Goal: Transaction & Acquisition: Register for event/course

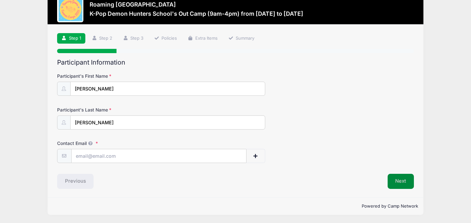
click at [403, 176] on button "Next" at bounding box center [400, 181] width 27 height 15
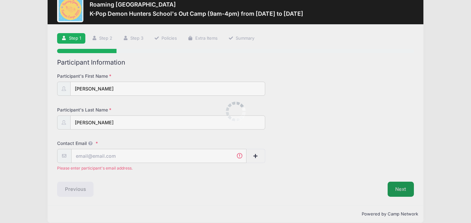
scroll to position [25, 0]
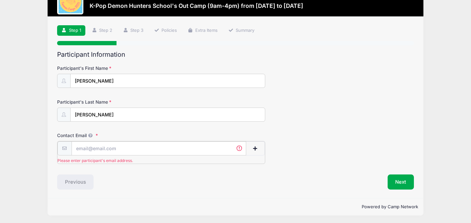
click at [145, 148] on input "Contact Email" at bounding box center [158, 148] width 174 height 14
type input "[EMAIL_ADDRESS][DOMAIN_NAME]"
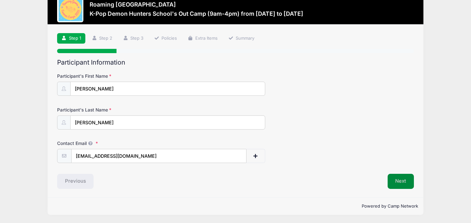
click at [403, 180] on button "Next" at bounding box center [400, 181] width 27 height 15
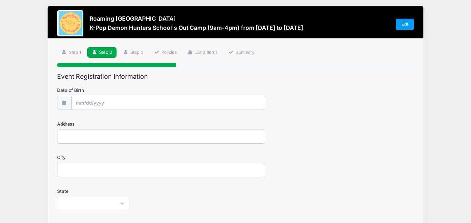
scroll to position [4, 0]
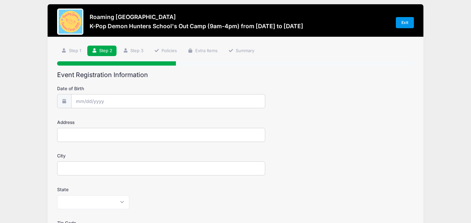
click at [409, 21] on link "Exit" at bounding box center [404, 22] width 18 height 11
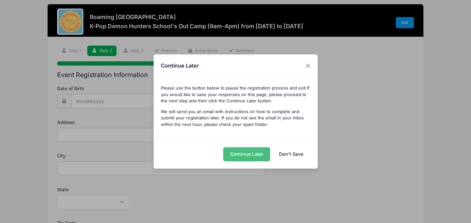
click at [250, 156] on button "Continue Later" at bounding box center [246, 154] width 47 height 14
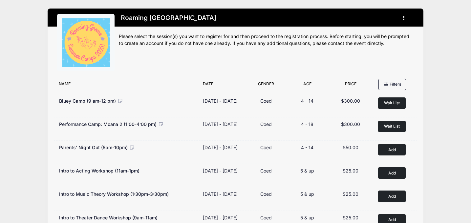
click at [404, 18] on icon "button" at bounding box center [405, 18] width 5 height 0
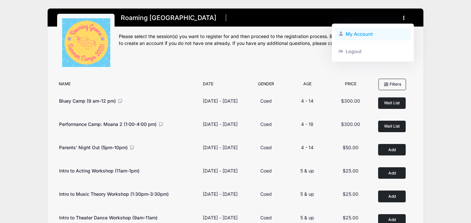
click at [357, 36] on link "My Account" at bounding box center [373, 34] width 76 height 12
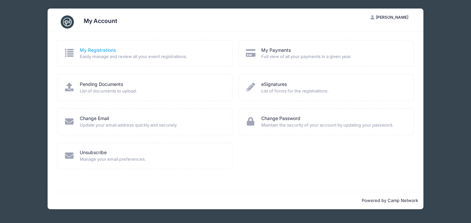
click at [103, 52] on link "My Registrations" at bounding box center [98, 50] width 36 height 7
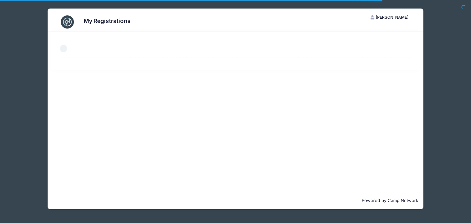
select select "50"
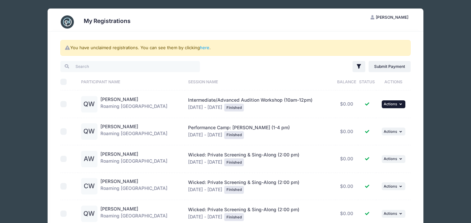
click at [389, 103] on span "Actions" at bounding box center [389, 104] width 13 height 5
click at [416, 91] on div "You have unclaimed registrations. You can see them by clicking here . Filter Fi…" at bounding box center [235, 185] width 369 height 308
click at [61, 22] on img at bounding box center [67, 21] width 13 height 13
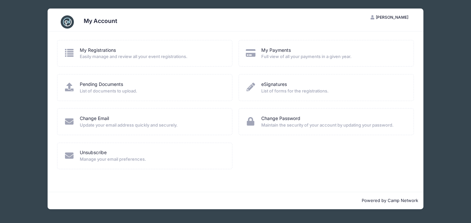
click at [396, 16] on span "[PERSON_NAME]" at bounding box center [391, 17] width 32 height 5
click at [358, 30] on link "My Account" at bounding box center [373, 33] width 76 height 12
click at [103, 21] on h3 "My Account" at bounding box center [100, 20] width 33 height 7
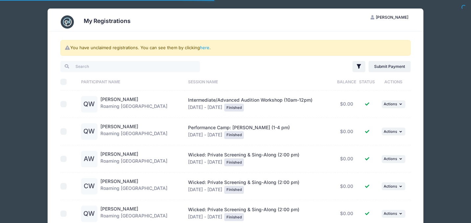
select select "50"
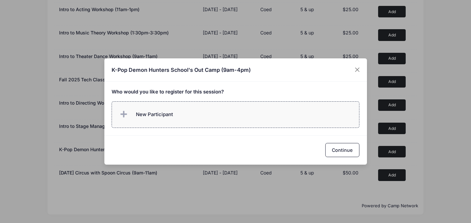
click at [160, 115] on span "New Participant" at bounding box center [154, 114] width 37 height 7
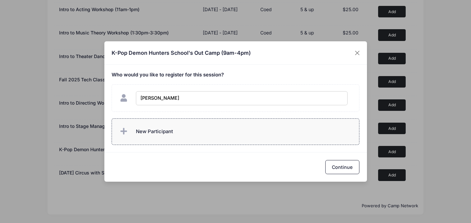
type input "Quinn Williams"
checkbox input "true"
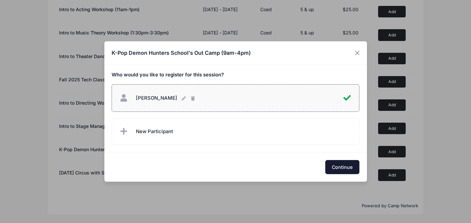
click at [343, 166] on button "Continue" at bounding box center [342, 167] width 34 height 14
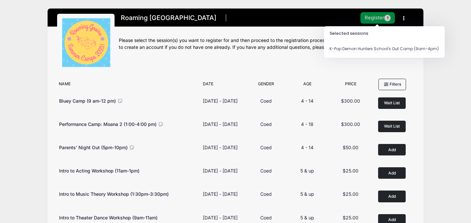
click at [381, 18] on button "Register 1" at bounding box center [377, 17] width 35 height 11
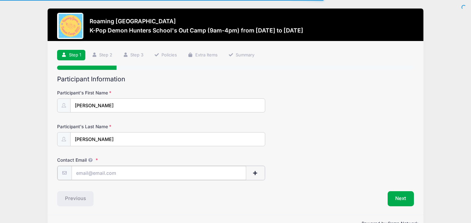
click at [104, 171] on input "Contact Email" at bounding box center [158, 173] width 174 height 14
type input "[EMAIL_ADDRESS][DOMAIN_NAME]"
click at [132, 170] on input "[EMAIL_ADDRESS][DOMAIN_NAME]" at bounding box center [158, 173] width 174 height 14
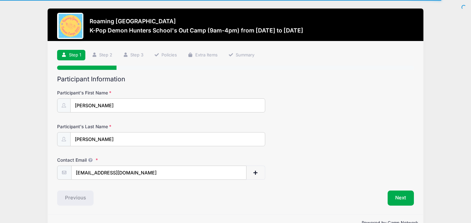
click at [302, 200] on div "Next" at bounding box center [325, 198] width 181 height 15
click at [401, 199] on button "Next" at bounding box center [400, 198] width 27 height 15
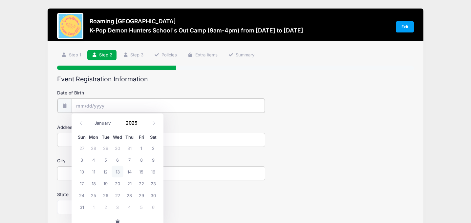
click at [154, 106] on input "Date of Birth" at bounding box center [167, 106] width 193 height 14
click at [81, 124] on icon at bounding box center [81, 123] width 2 height 4
select select "6"
click at [136, 124] on input "2025" at bounding box center [132, 123] width 21 height 10
click at [141, 119] on span at bounding box center [141, 120] width 5 height 5
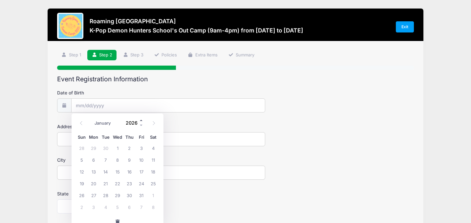
click at [141, 119] on span at bounding box center [141, 120] width 5 height 5
click at [141, 125] on span at bounding box center [141, 125] width 5 height 5
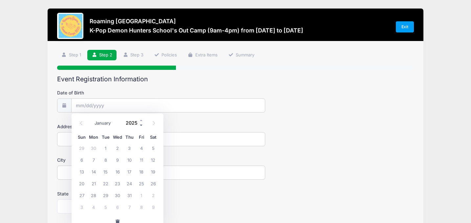
click at [141, 125] on span at bounding box center [141, 125] width 5 height 5
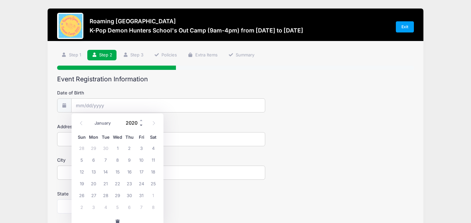
click at [141, 125] on span at bounding box center [141, 125] width 5 height 5
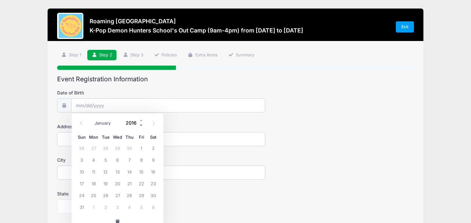
type input "2015"
click at [129, 194] on span "30" at bounding box center [129, 195] width 12 height 12
type input "07/30/2015"
click at [106, 145] on input "Address" at bounding box center [161, 139] width 208 height 14
type input "10130 E 59th Drive"
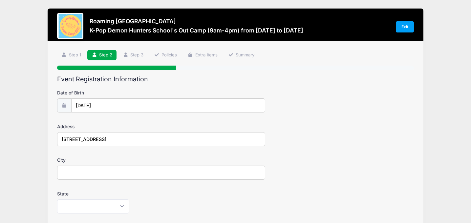
type input "Denver"
select select "CO"
type input "80238"
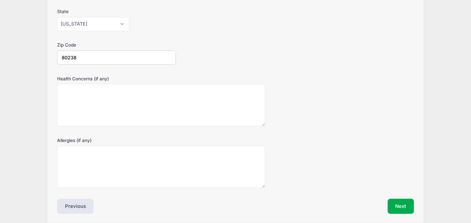
scroll to position [207, 0]
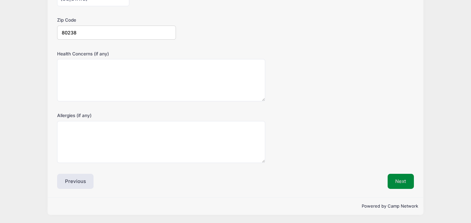
click at [406, 183] on button "Next" at bounding box center [400, 181] width 27 height 15
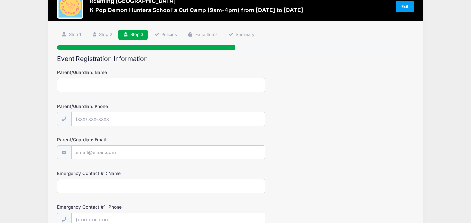
scroll to position [0, 0]
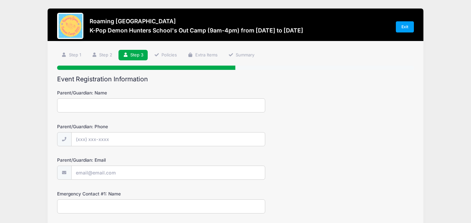
click at [143, 105] on input "Parent/Guardian: Name" at bounding box center [161, 105] width 208 height 14
type input "Ashley Williams"
type input "(303) 345-5173"
type input "[EMAIL_ADDRESS][DOMAIN_NAME]"
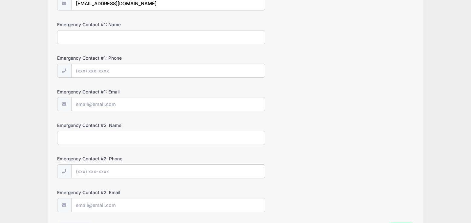
scroll to position [169, 0]
click at [99, 37] on input "Emergency Contact #1: Name" at bounding box center [161, 37] width 208 height 14
type input "Ashley Williams"
type input "(303) 345-5173"
type input "[EMAIL_ADDRESS][DOMAIN_NAME]"
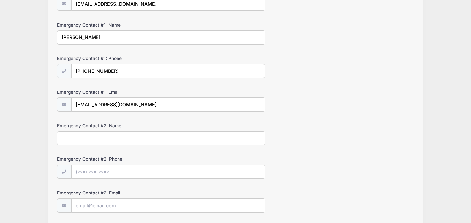
type input "o"
type input "Michael Williams"
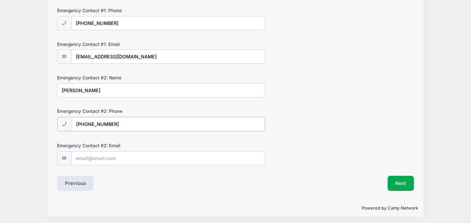
scroll to position [219, 0]
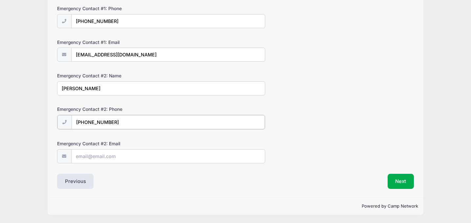
type input "(339) 221-0386"
click at [101, 153] on input "Emergency Contact #2: Email" at bounding box center [167, 156] width 193 height 14
type input "michael.williams@childrenscolorado.org"
click at [209, 186] on div "Previous" at bounding box center [144, 180] width 181 height 15
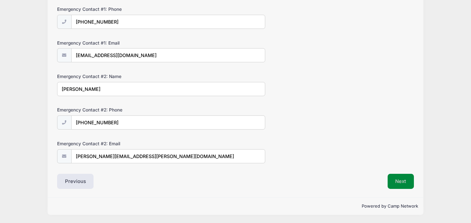
click at [398, 183] on button "Next" at bounding box center [400, 181] width 27 height 15
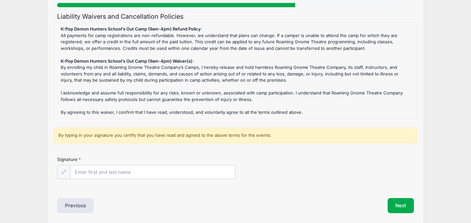
scroll to position [63, 0]
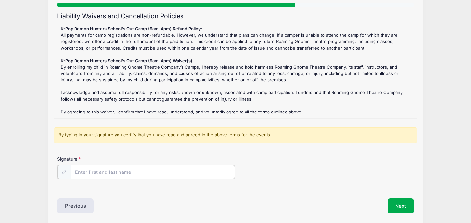
click at [132, 172] on input "Signature" at bounding box center [153, 172] width 165 height 14
type input "Ashley Williams"
click at [403, 207] on button "Next" at bounding box center [400, 205] width 27 height 15
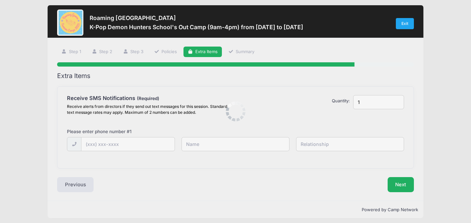
scroll to position [0, 0]
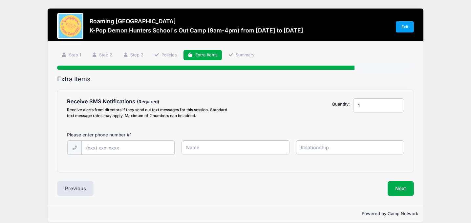
click at [0, 0] on input "text" at bounding box center [0, 0] width 0 height 0
type input "(303) 345-5173"
type input "Ashley"
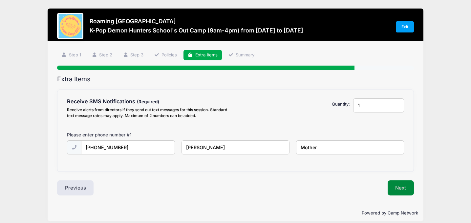
type input "Mother"
click at [404, 189] on button "Next" at bounding box center [400, 187] width 27 height 15
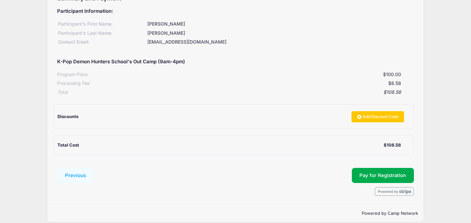
scroll to position [84, 0]
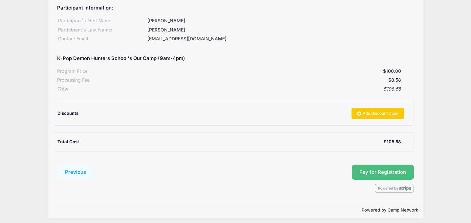
click at [376, 175] on button "Pay for Registration" at bounding box center [383, 172] width 62 height 15
